Goal: Task Accomplishment & Management: Manage account settings

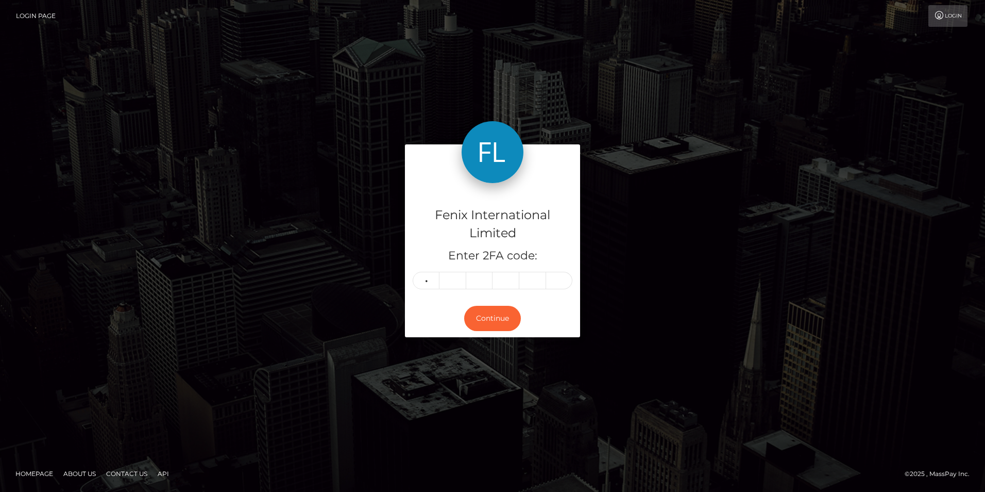
type input "3"
type input "1"
type input "0"
type input "8"
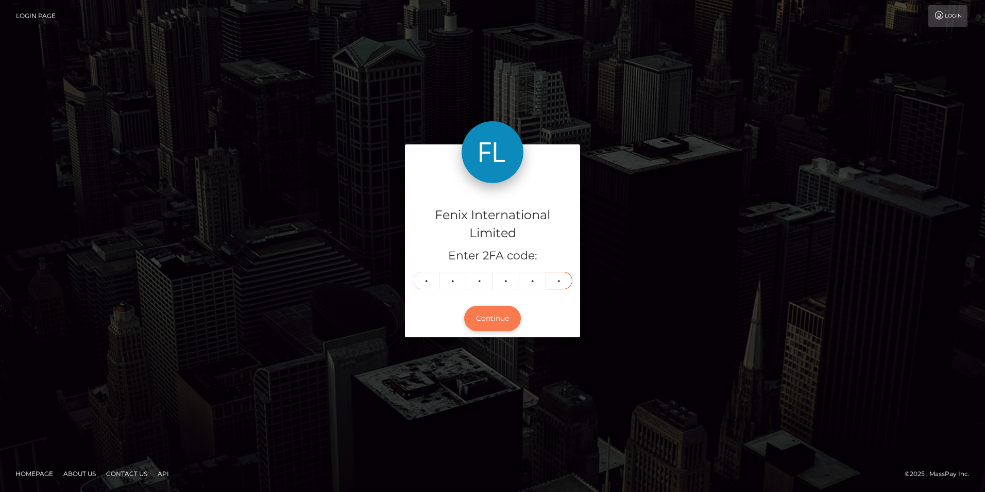
type input "7"
click at [493, 327] on button "Continue" at bounding box center [492, 318] width 57 height 25
